Goal: Obtain resource: Download file/media

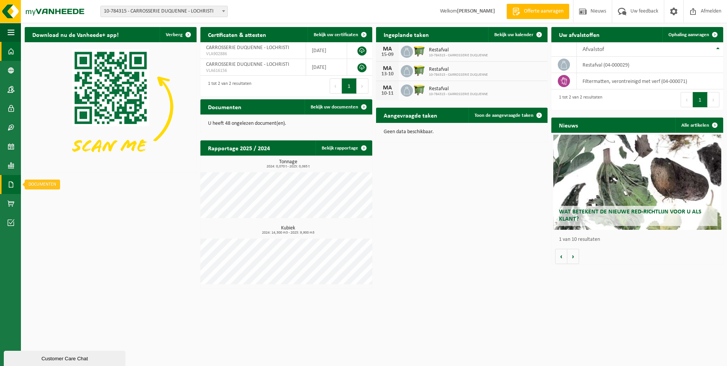
click at [10, 184] on span at bounding box center [11, 184] width 7 height 19
click at [53, 184] on span "Facturen" at bounding box center [54, 184] width 20 height 14
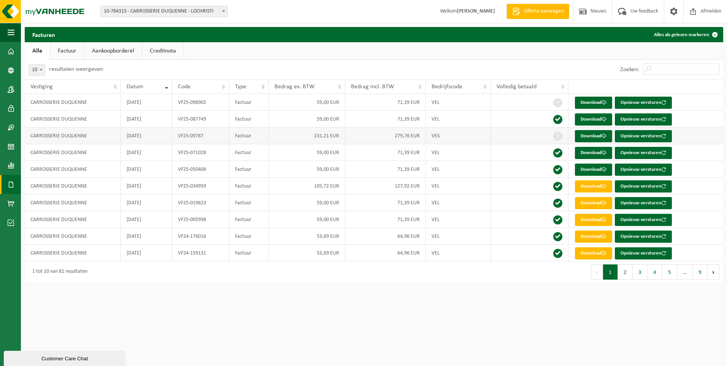
click at [354, 135] on td "279,76 EUR" at bounding box center [385, 135] width 81 height 17
click at [588, 135] on link "Download" at bounding box center [593, 136] width 37 height 12
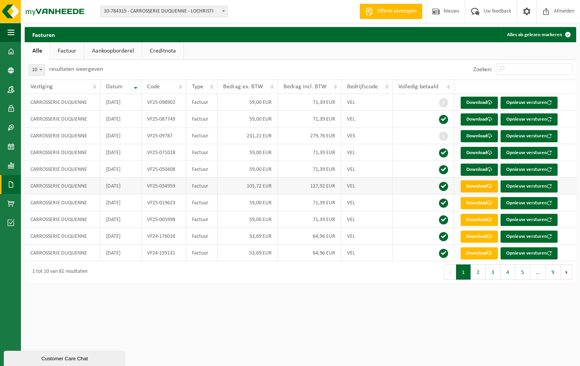
click at [484, 185] on link "Download" at bounding box center [479, 186] width 37 height 12
